Goal: Use online tool/utility: Utilize a website feature to perform a specific function

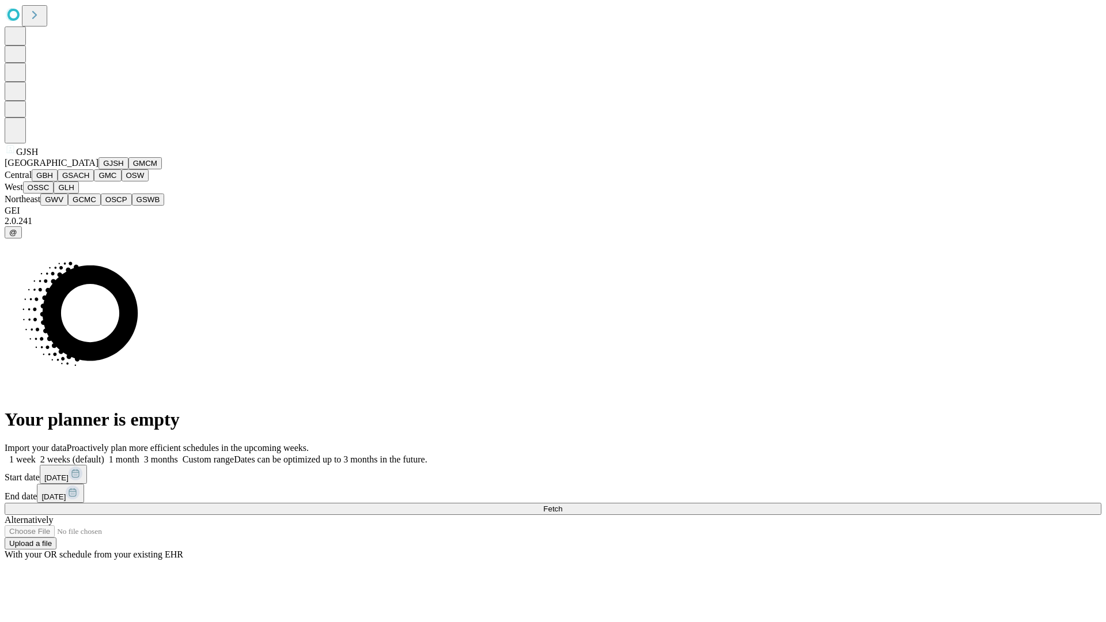
click at [99, 169] on button "GJSH" at bounding box center [114, 163] width 30 height 12
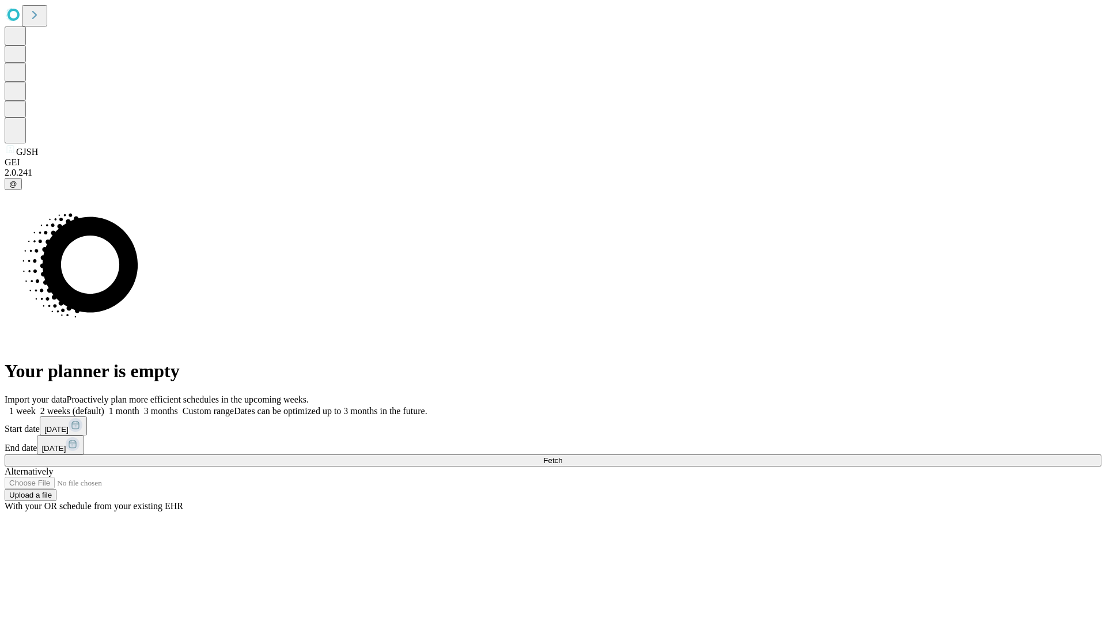
click at [104, 406] on label "2 weeks (default)" at bounding box center [70, 411] width 69 height 10
click at [562, 456] on span "Fetch" at bounding box center [552, 460] width 19 height 9
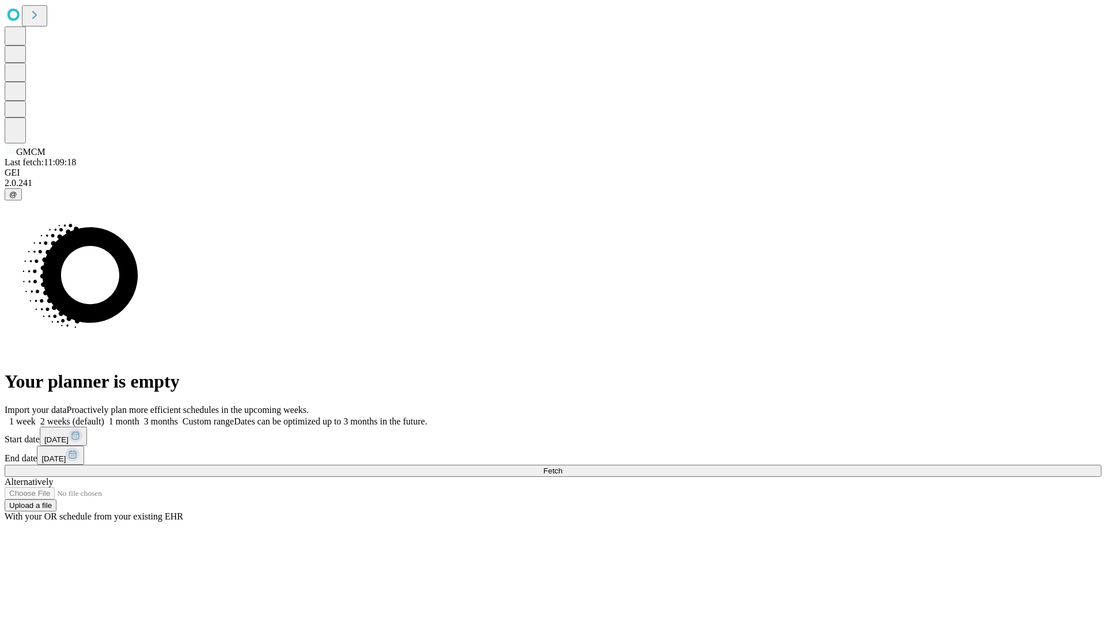
click at [104, 417] on label "2 weeks (default)" at bounding box center [70, 422] width 69 height 10
click at [562, 467] on span "Fetch" at bounding box center [552, 471] width 19 height 9
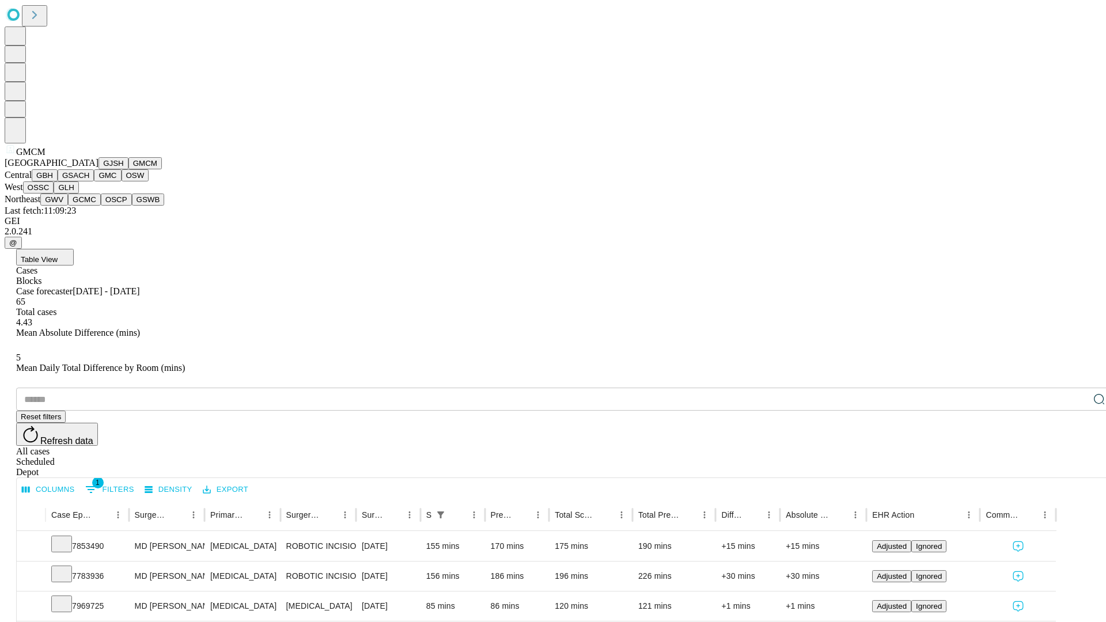
click at [58, 182] on button "GBH" at bounding box center [45, 175] width 26 height 12
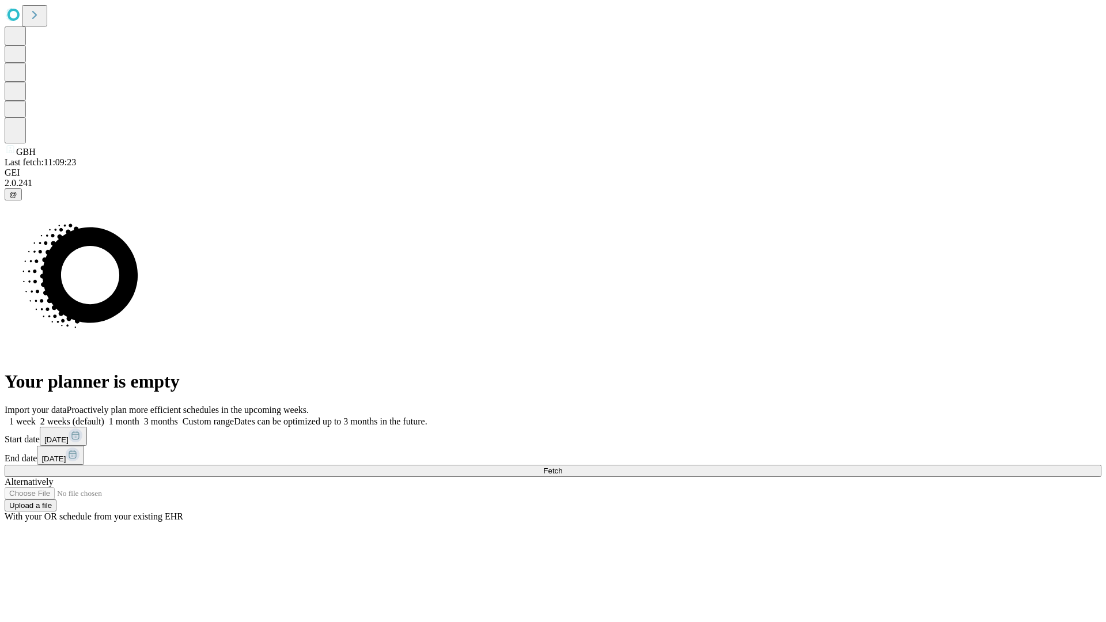
click at [104, 417] on label "2 weeks (default)" at bounding box center [70, 422] width 69 height 10
click at [562, 467] on span "Fetch" at bounding box center [552, 471] width 19 height 9
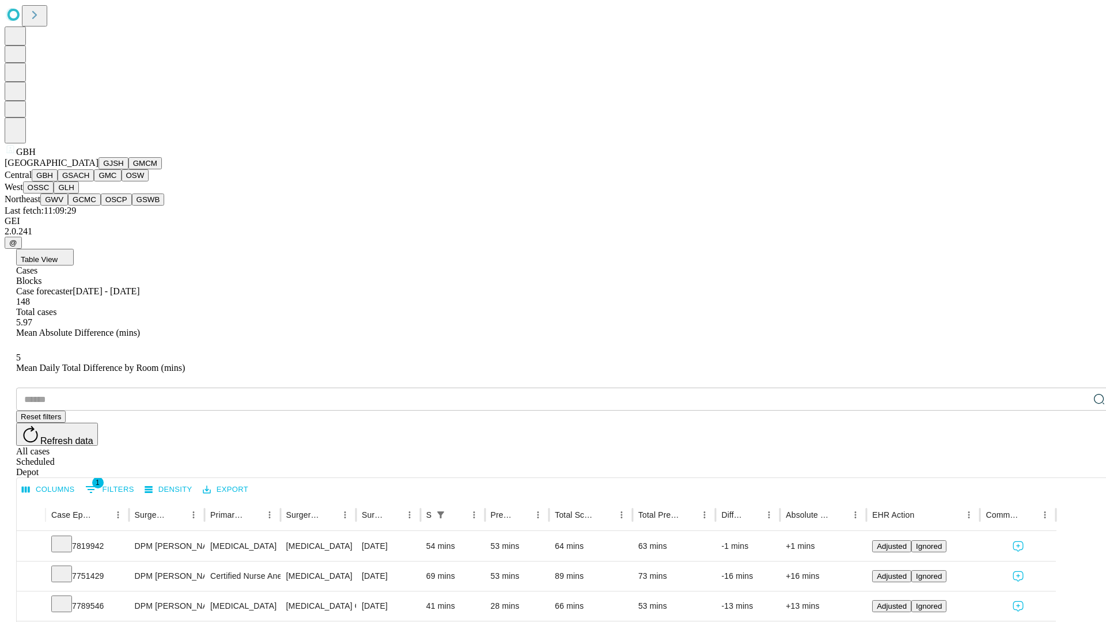
click at [89, 182] on button "GSACH" at bounding box center [76, 175] width 36 height 12
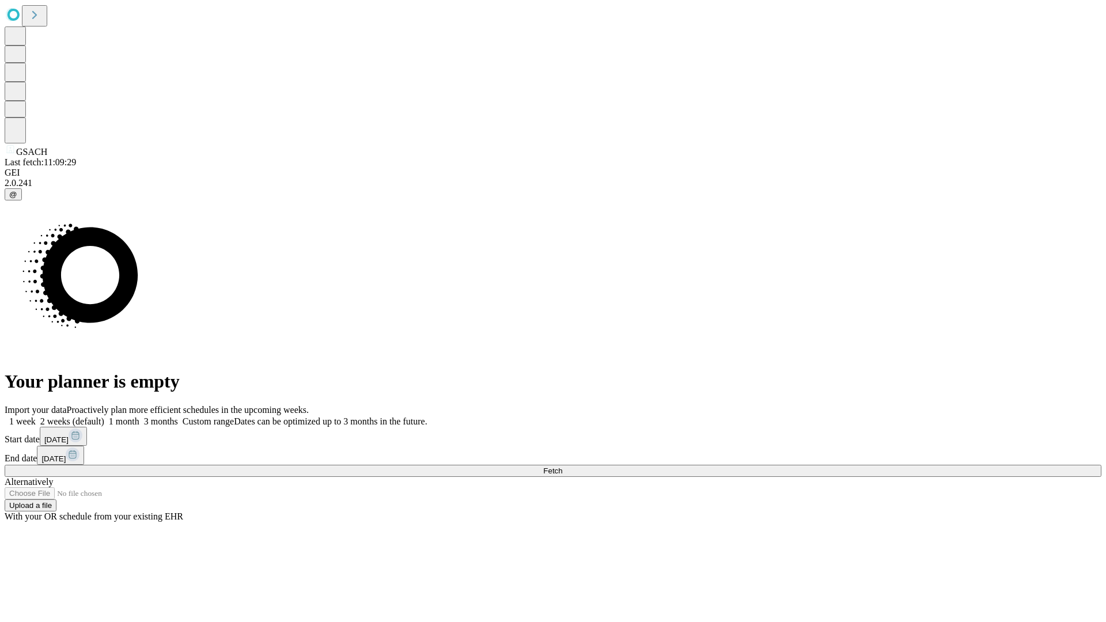
click at [104, 417] on label "2 weeks (default)" at bounding box center [70, 422] width 69 height 10
click at [562, 467] on span "Fetch" at bounding box center [552, 471] width 19 height 9
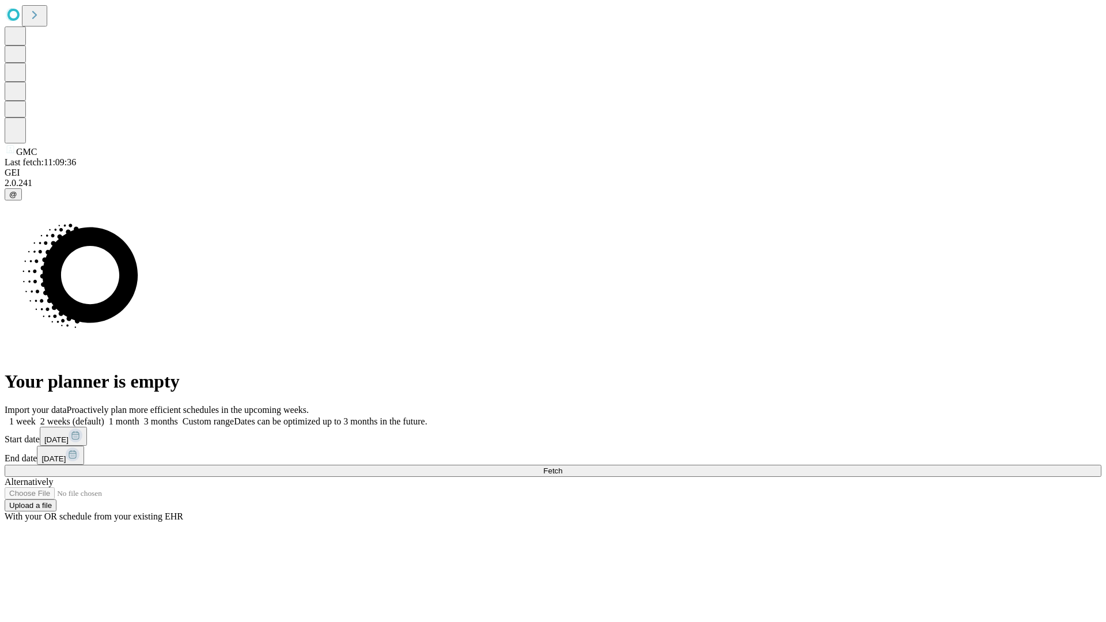
click at [104, 417] on label "2 weeks (default)" at bounding box center [70, 422] width 69 height 10
click at [562, 467] on span "Fetch" at bounding box center [552, 471] width 19 height 9
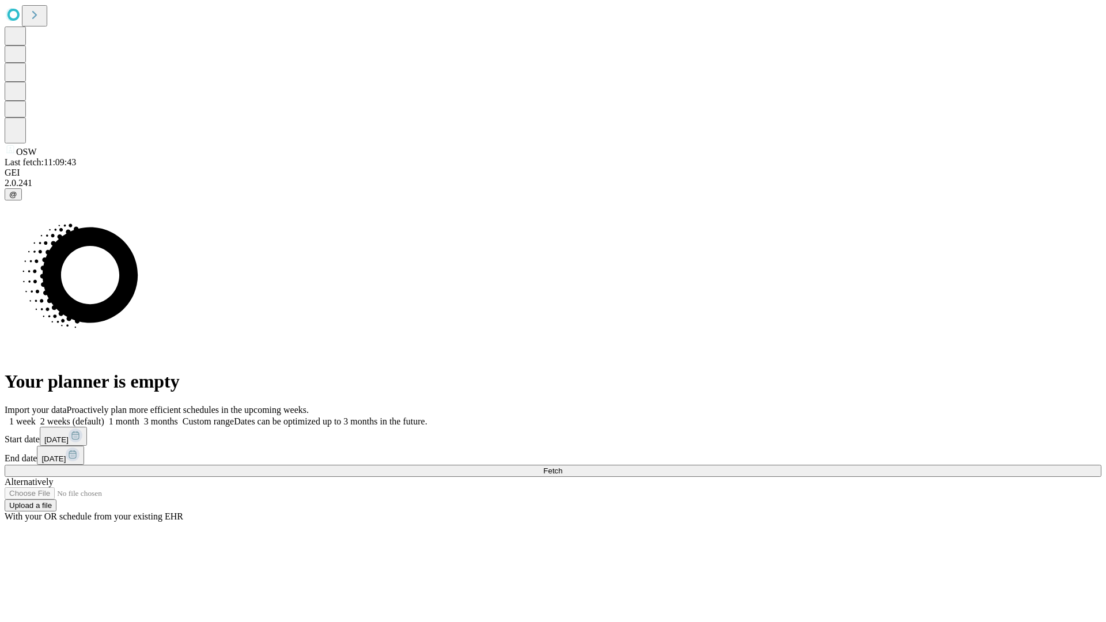
click at [104, 417] on label "2 weeks (default)" at bounding box center [70, 422] width 69 height 10
click at [562, 467] on span "Fetch" at bounding box center [552, 471] width 19 height 9
click at [104, 417] on label "2 weeks (default)" at bounding box center [70, 422] width 69 height 10
click at [562, 467] on span "Fetch" at bounding box center [552, 471] width 19 height 9
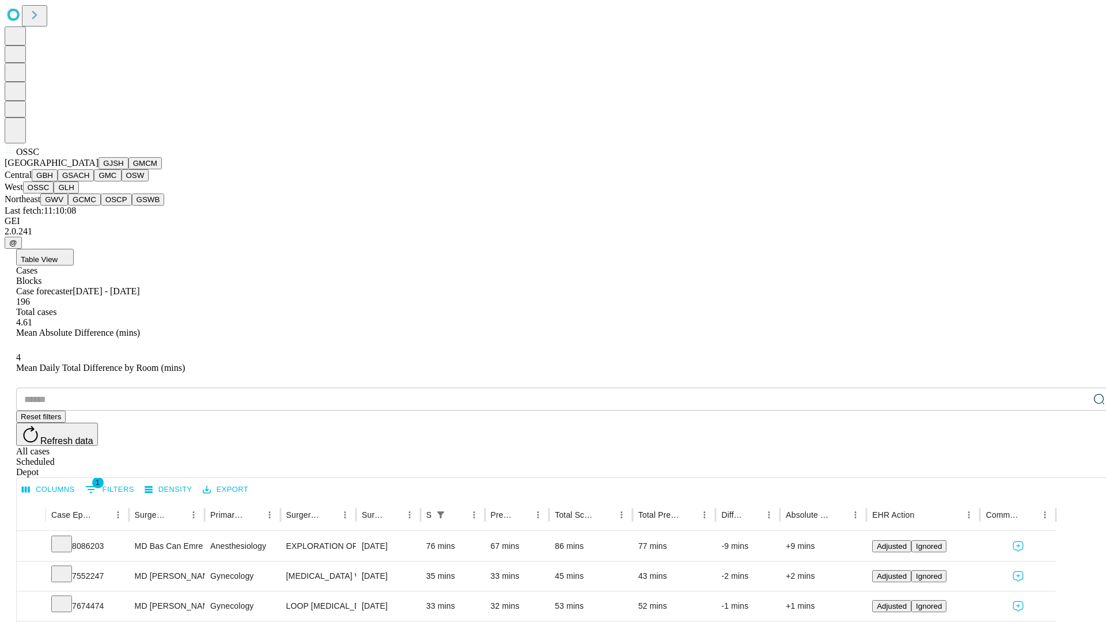
click at [78, 194] on button "GLH" at bounding box center [66, 188] width 25 height 12
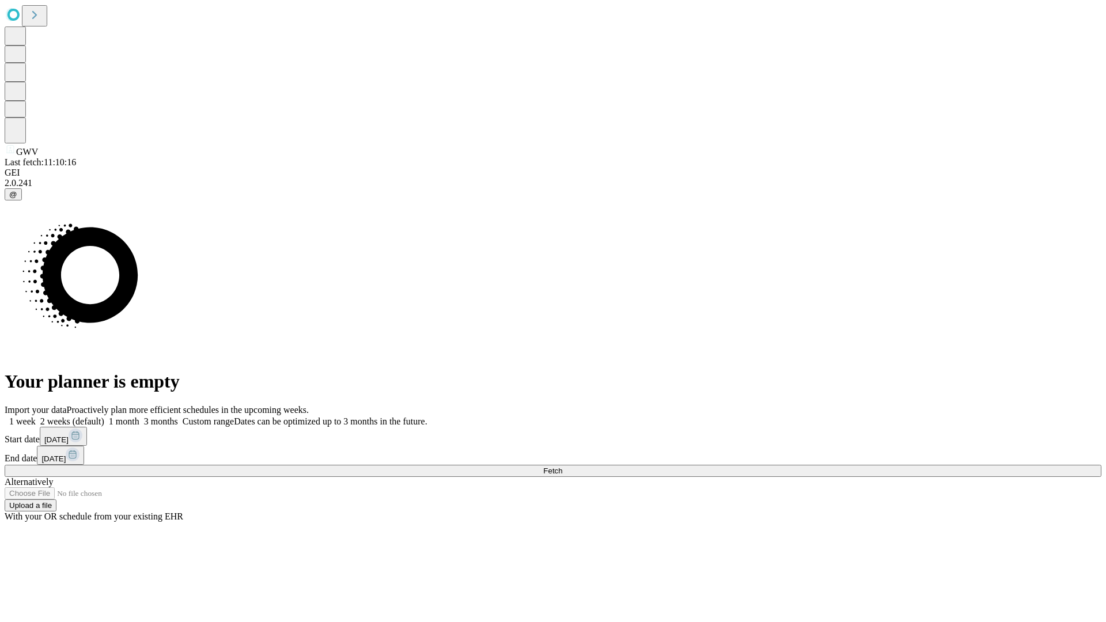
click at [104, 417] on label "2 weeks (default)" at bounding box center [70, 422] width 69 height 10
click at [562, 467] on span "Fetch" at bounding box center [552, 471] width 19 height 9
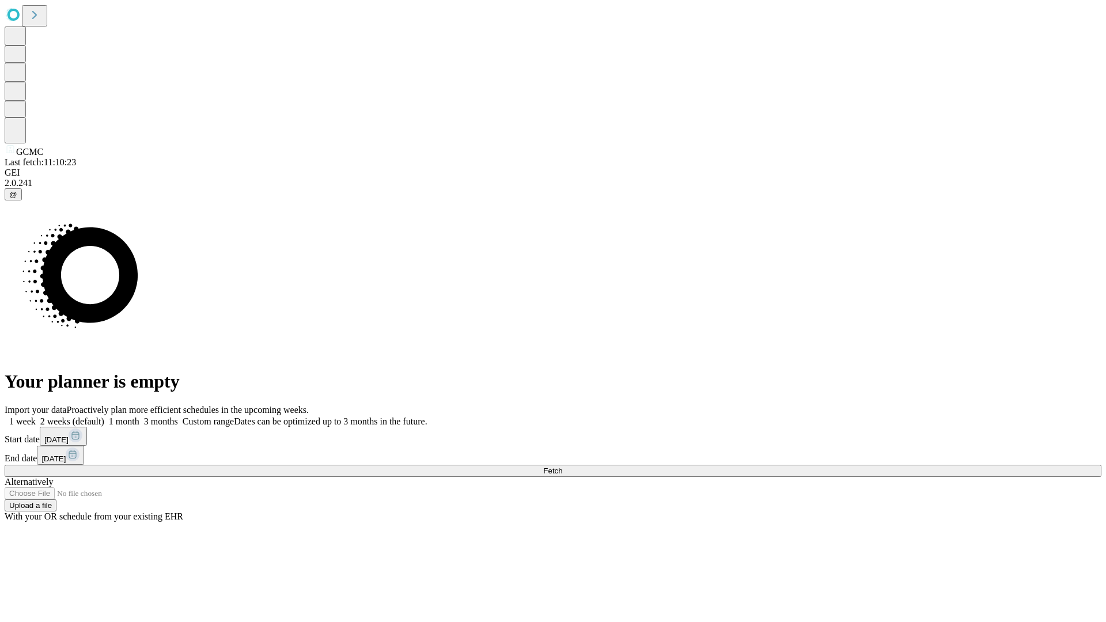
click at [104, 417] on label "2 weeks (default)" at bounding box center [70, 422] width 69 height 10
click at [562, 467] on span "Fetch" at bounding box center [552, 471] width 19 height 9
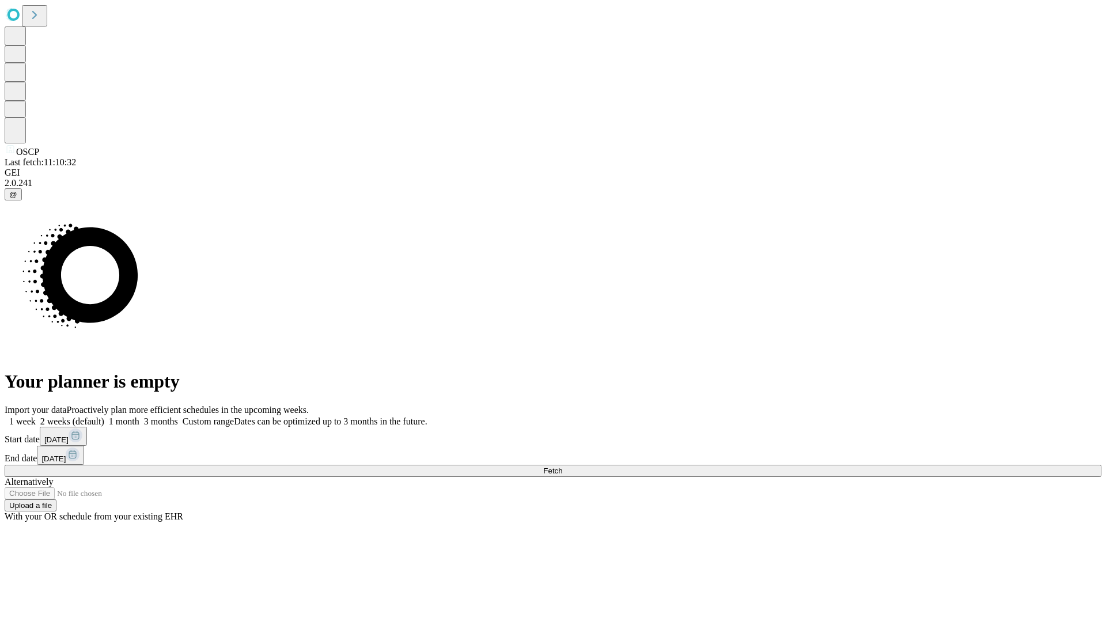
click at [562, 467] on span "Fetch" at bounding box center [552, 471] width 19 height 9
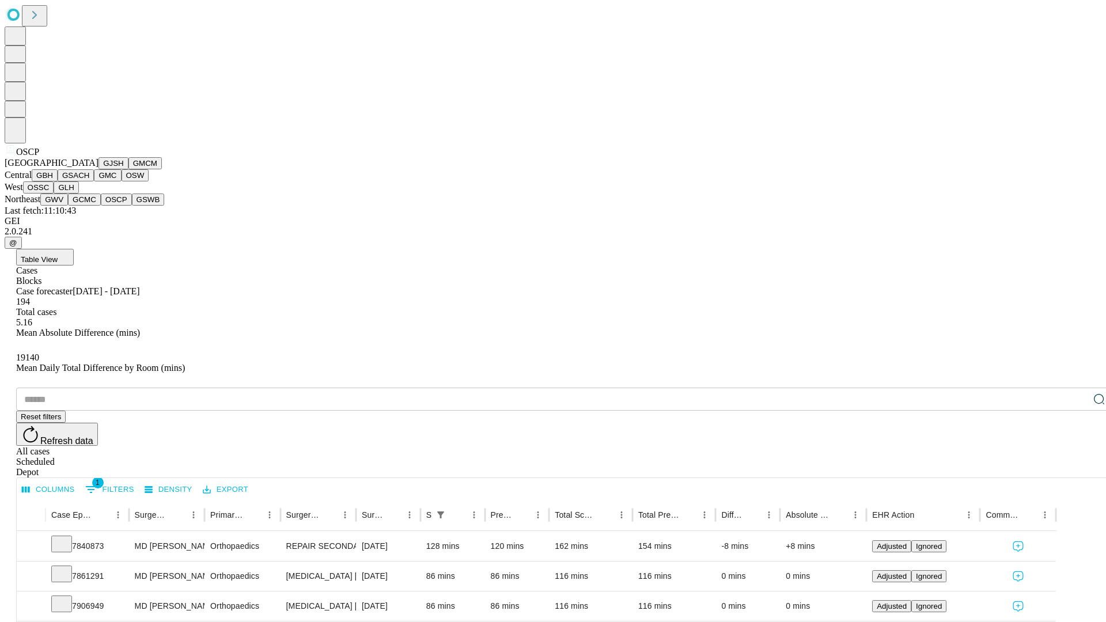
click at [132, 206] on button "GSWB" at bounding box center [148, 200] width 33 height 12
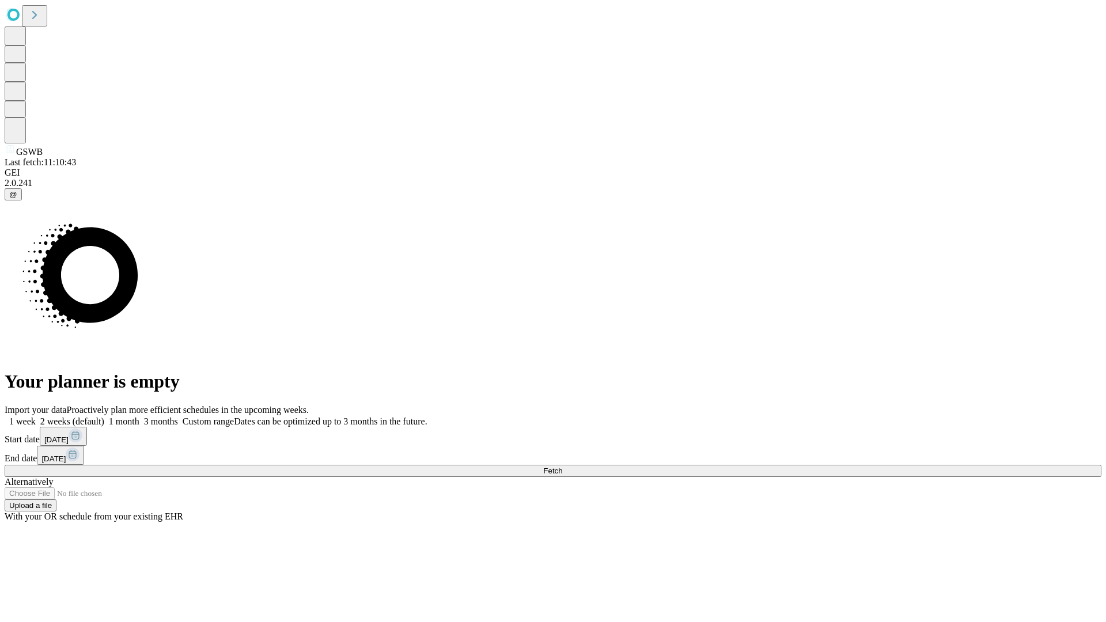
click at [104, 417] on label "2 weeks (default)" at bounding box center [70, 422] width 69 height 10
click at [562, 467] on span "Fetch" at bounding box center [552, 471] width 19 height 9
